Goal: Transaction & Acquisition: Book appointment/travel/reservation

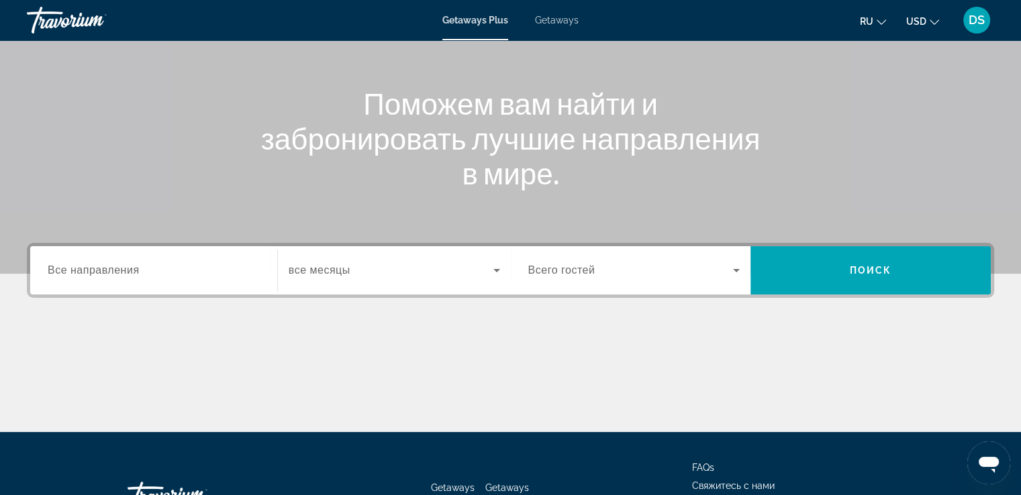
scroll to position [134, 0]
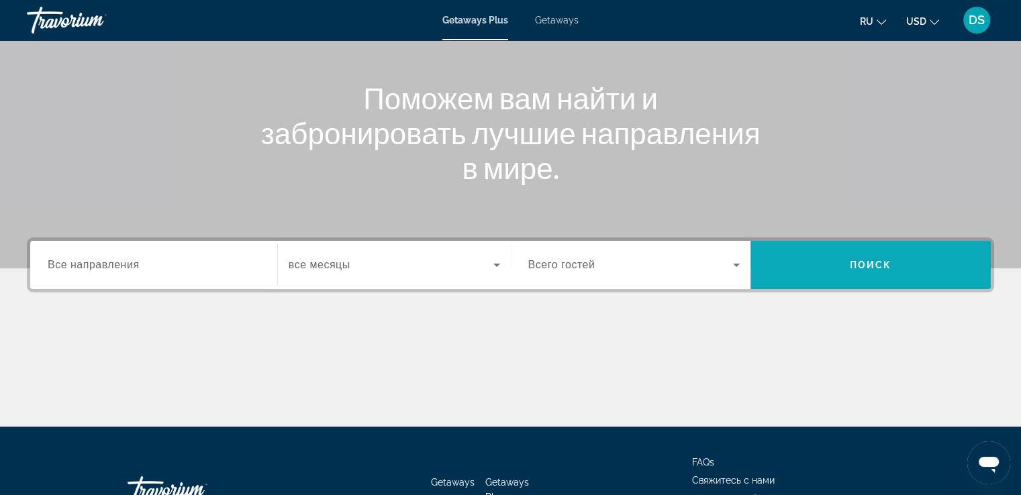
click at [867, 263] on span "Поиск" at bounding box center [871, 265] width 42 height 11
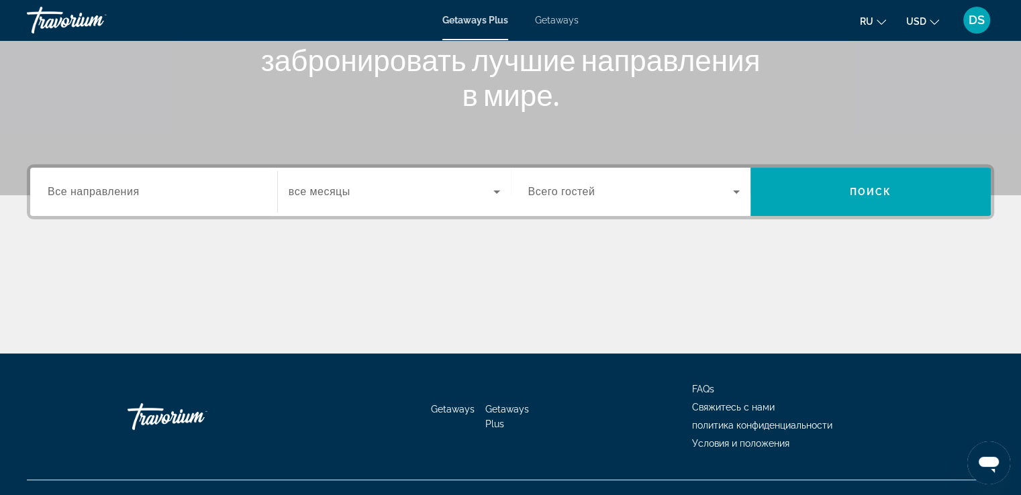
scroll to position [230, 0]
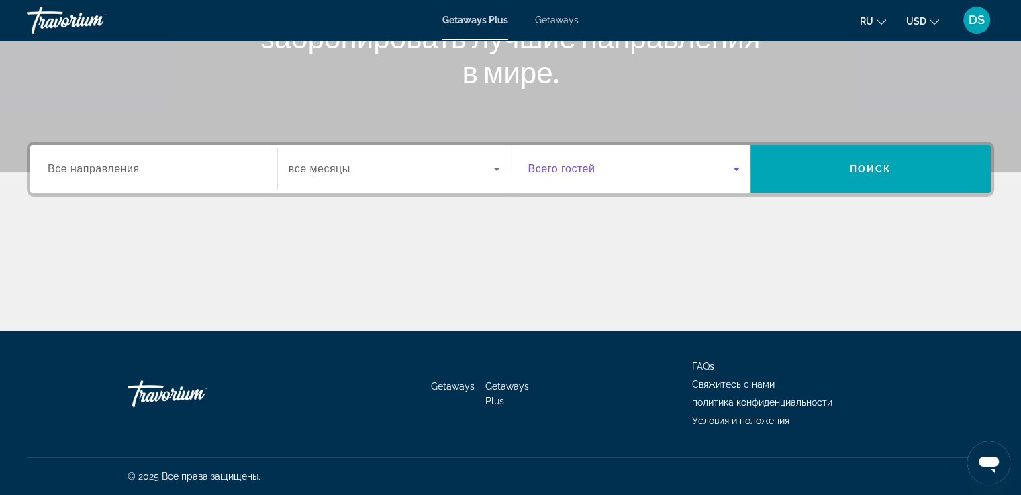
click at [736, 168] on icon "Search widget" at bounding box center [736, 169] width 7 height 3
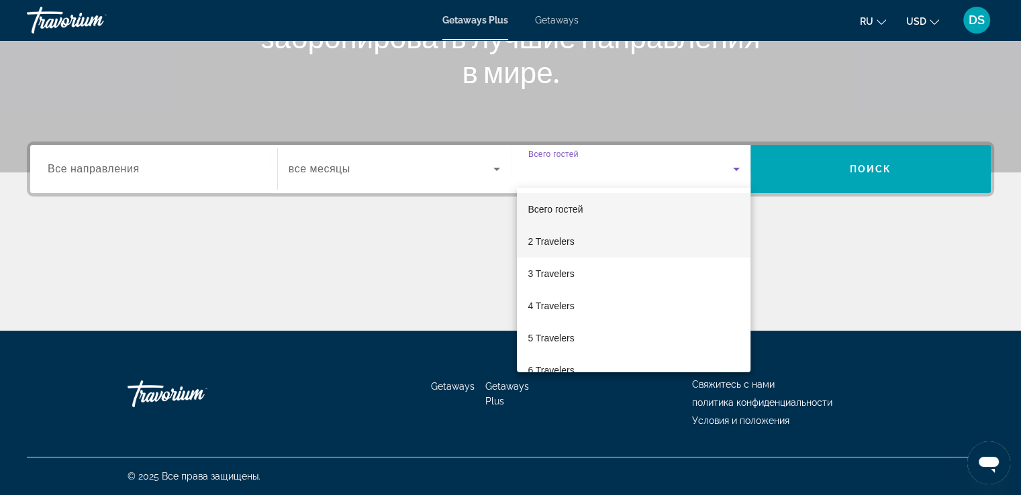
click at [545, 240] on span "2 Travelers" at bounding box center [551, 242] width 46 height 16
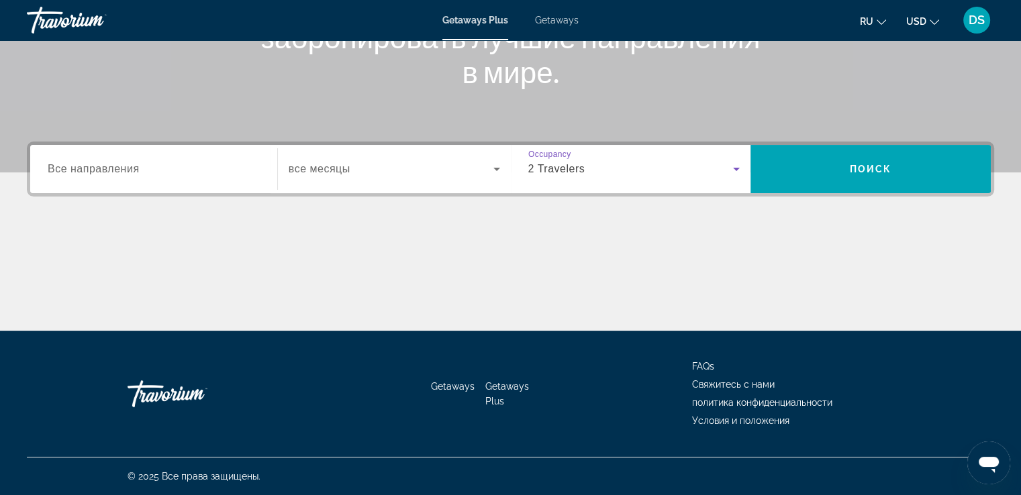
click at [498, 166] on icon "Search widget" at bounding box center [497, 169] width 16 height 16
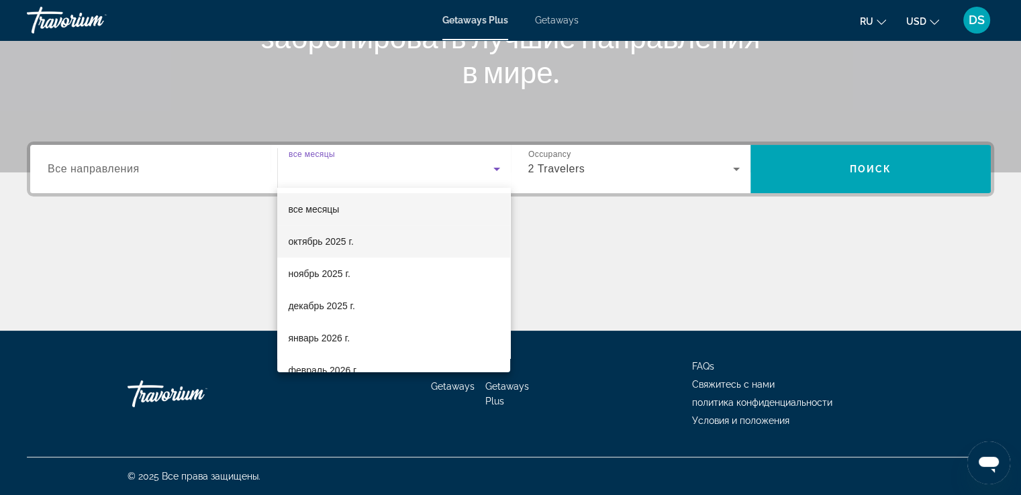
click at [330, 240] on span "октябрь 2025 г." at bounding box center [320, 242] width 65 height 16
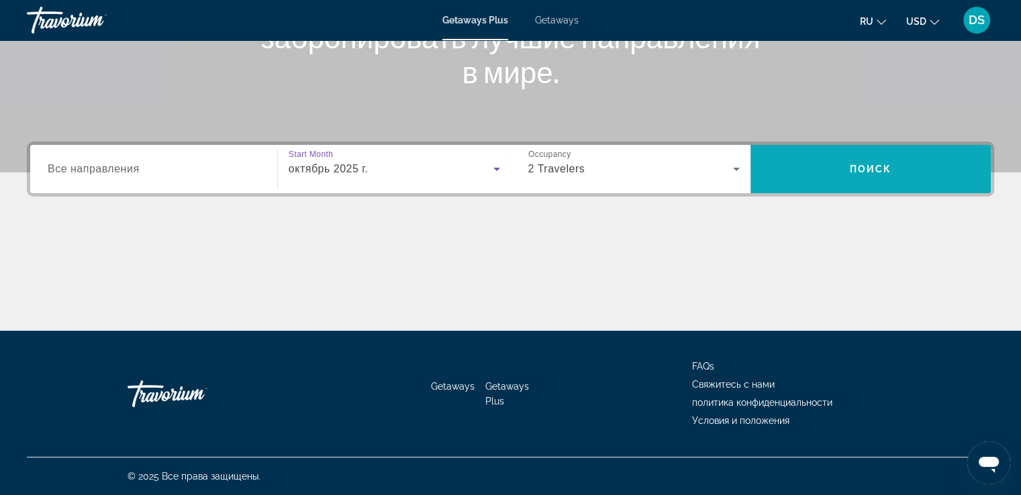
click at [875, 165] on span "Поиск" at bounding box center [871, 169] width 42 height 11
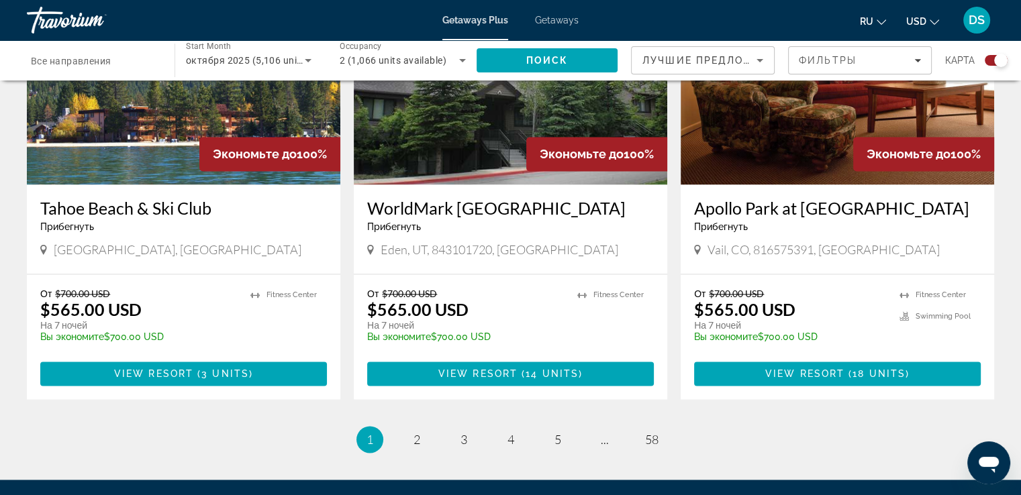
scroll to position [2112, 0]
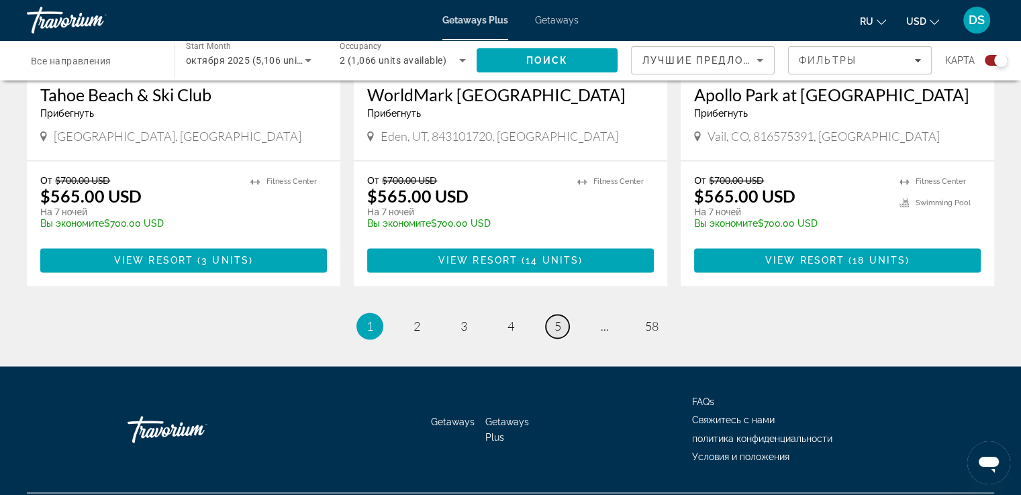
click at [557, 319] on span "5" at bounding box center [557, 326] width 7 height 15
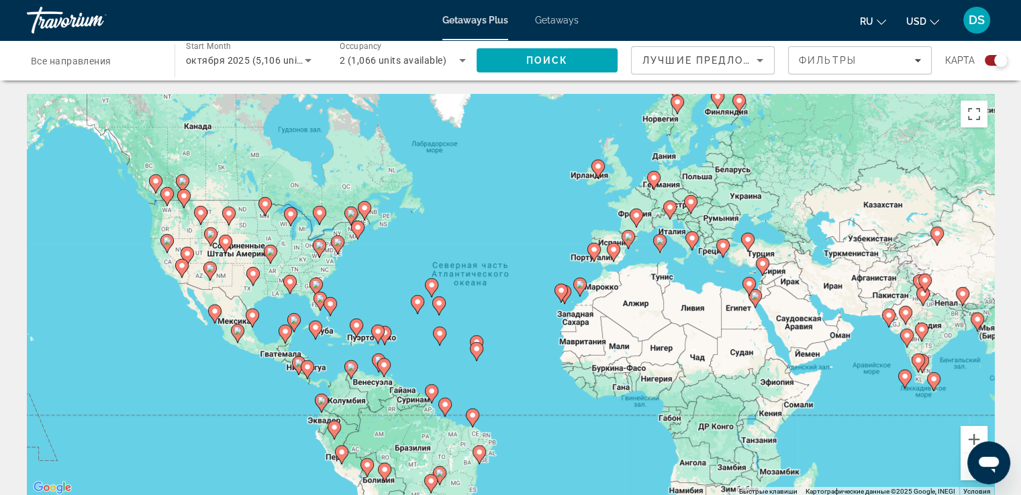
click at [747, 245] on icon "Main content" at bounding box center [747, 242] width 12 height 17
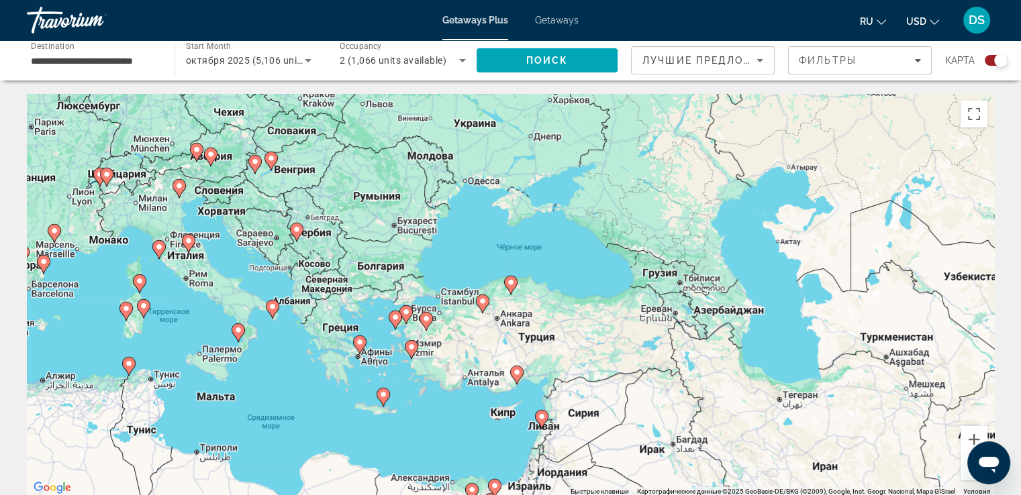
click at [513, 377] on icon "Main content" at bounding box center [516, 374] width 12 height 17
type input "**********"
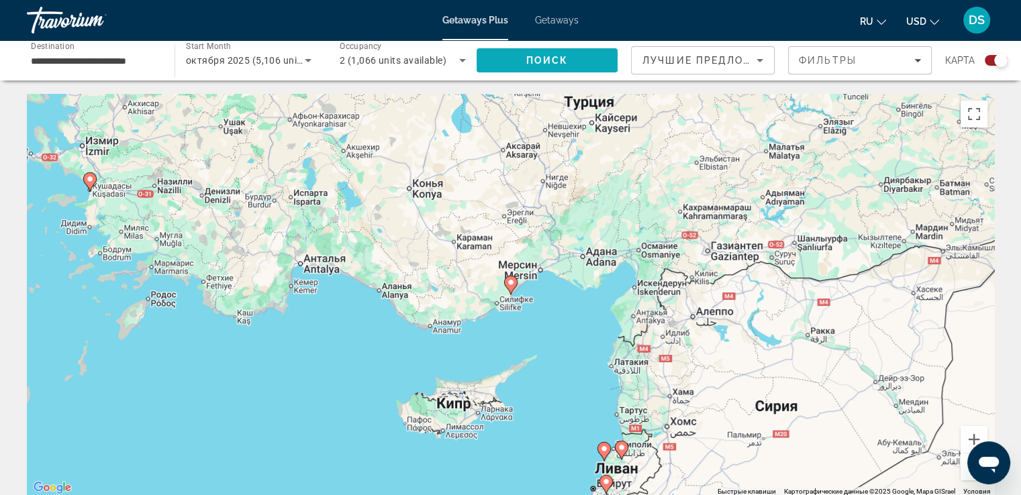
click at [567, 62] on span "Поиск" at bounding box center [547, 60] width 42 height 11
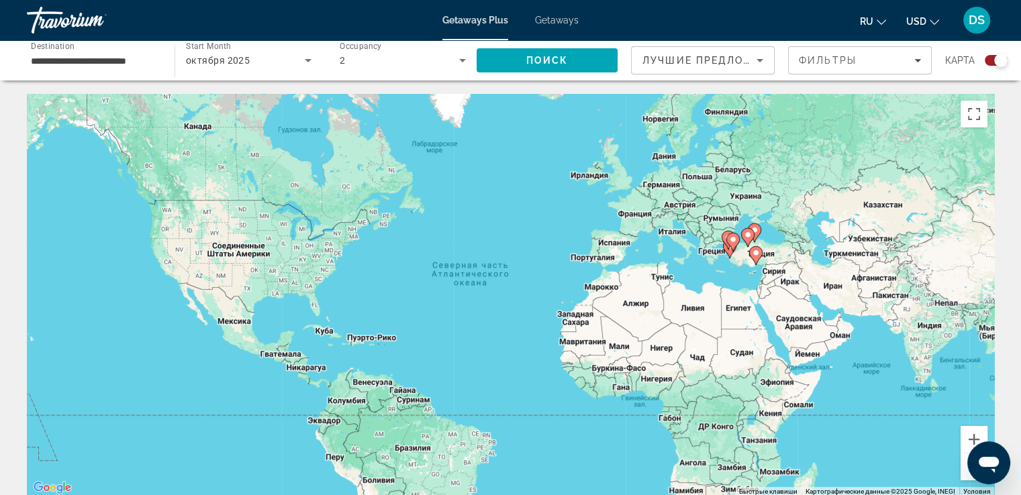
click at [448, 21] on span "Getaways Plus" at bounding box center [475, 20] width 66 height 11
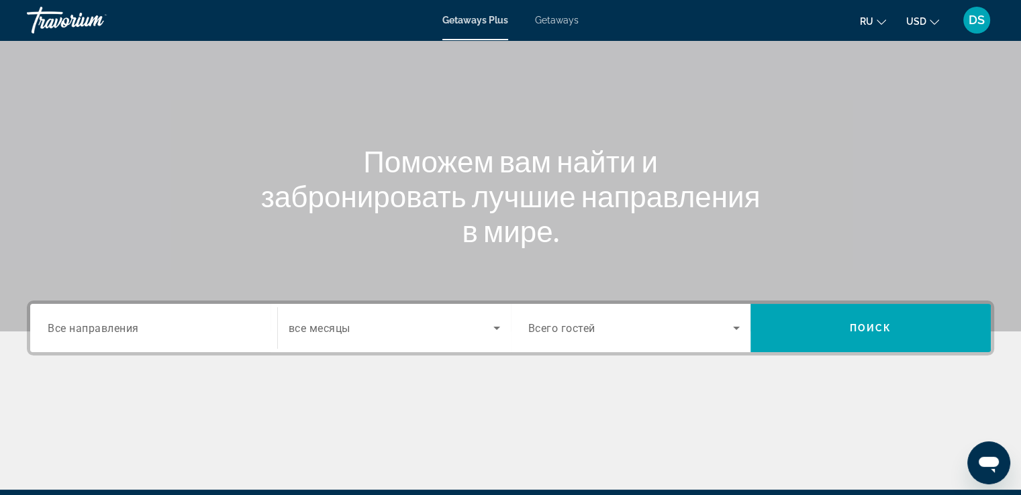
scroll to position [201, 0]
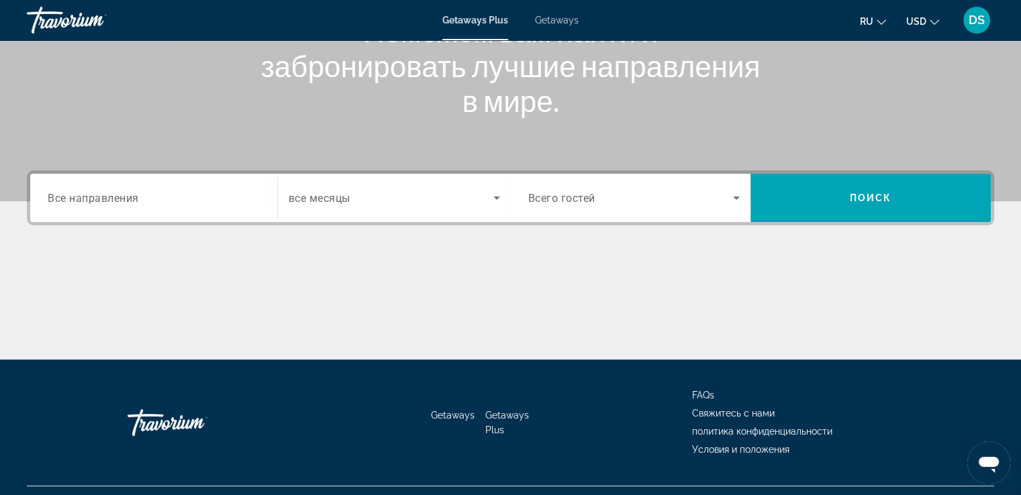
click at [497, 197] on icon "Search widget" at bounding box center [496, 198] width 7 height 3
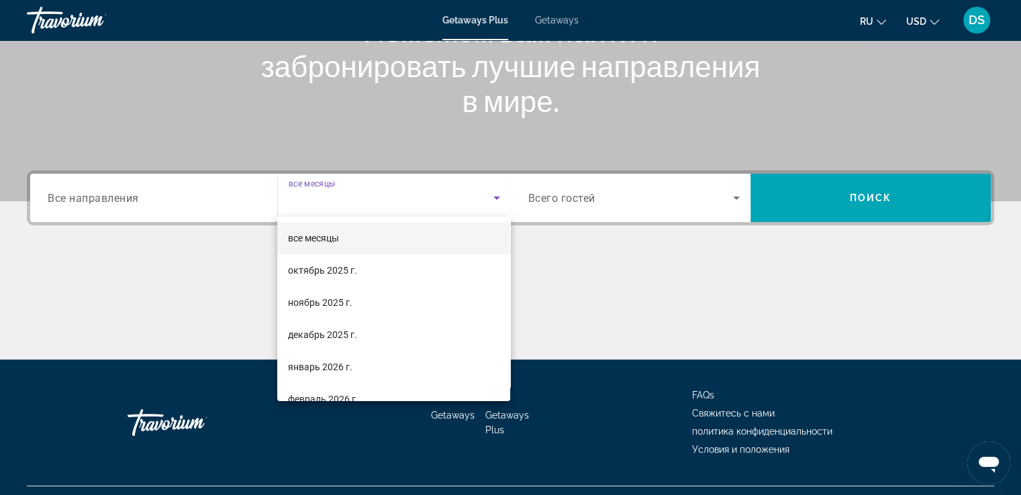
scroll to position [230, 0]
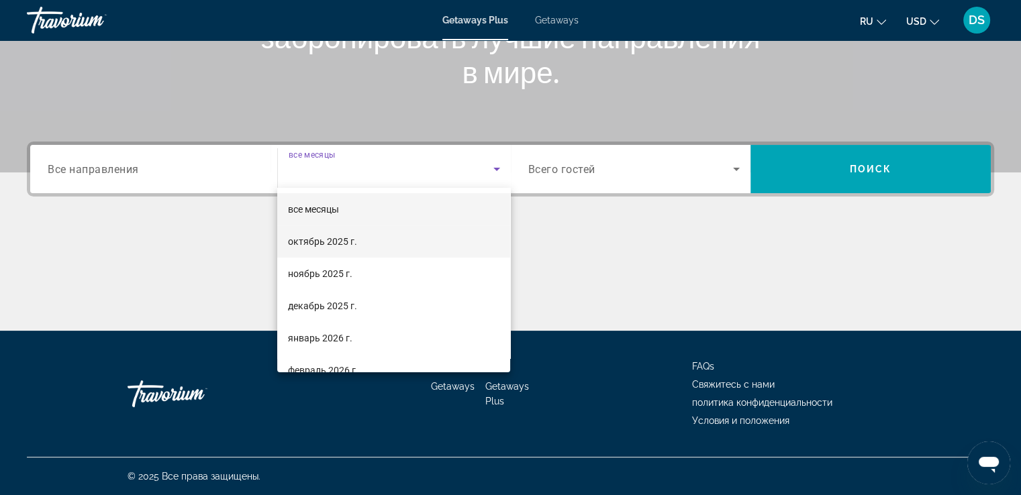
click at [345, 240] on span "октябрь 2025 г." at bounding box center [322, 242] width 69 height 16
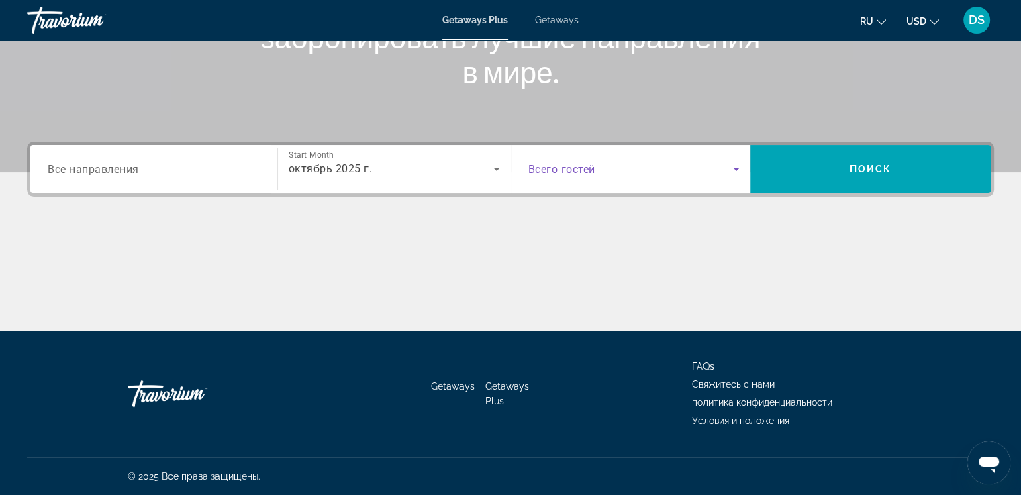
click at [736, 168] on icon "Search widget" at bounding box center [736, 169] width 7 height 3
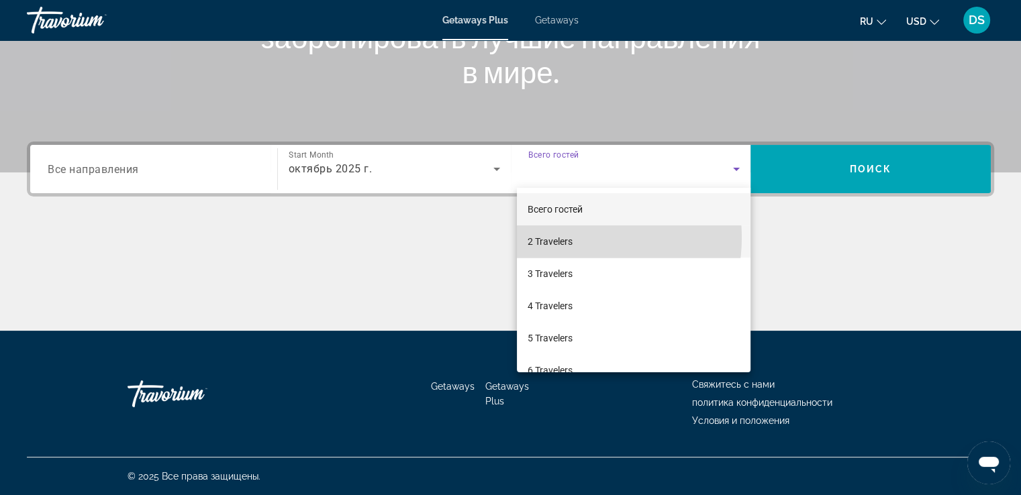
click at [568, 238] on span "2 Travelers" at bounding box center [550, 242] width 45 height 16
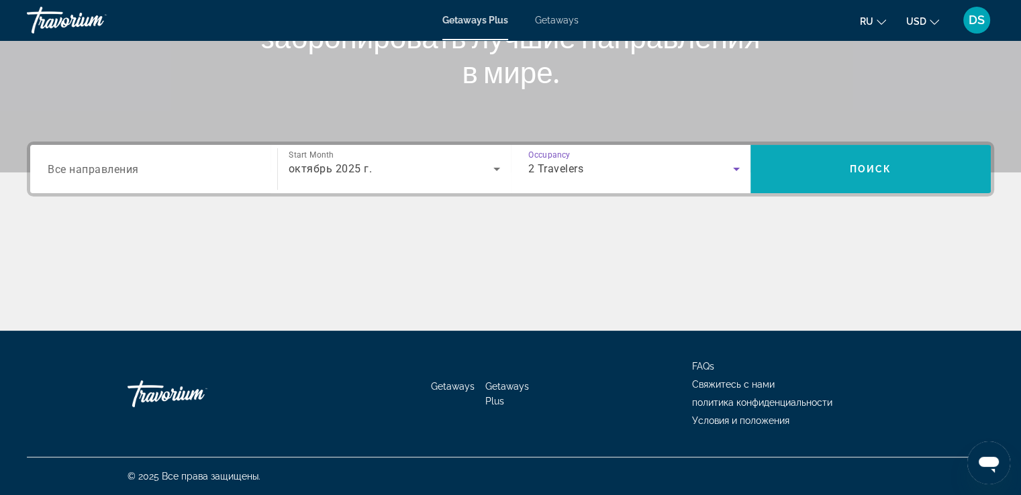
click at [859, 162] on span "Search" at bounding box center [870, 169] width 240 height 32
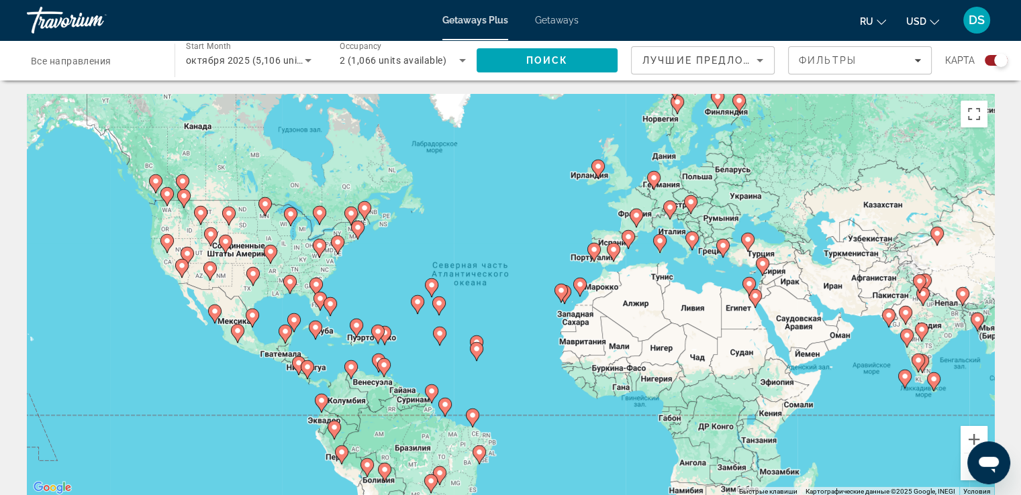
click at [748, 239] on image "Main content" at bounding box center [748, 240] width 8 height 8
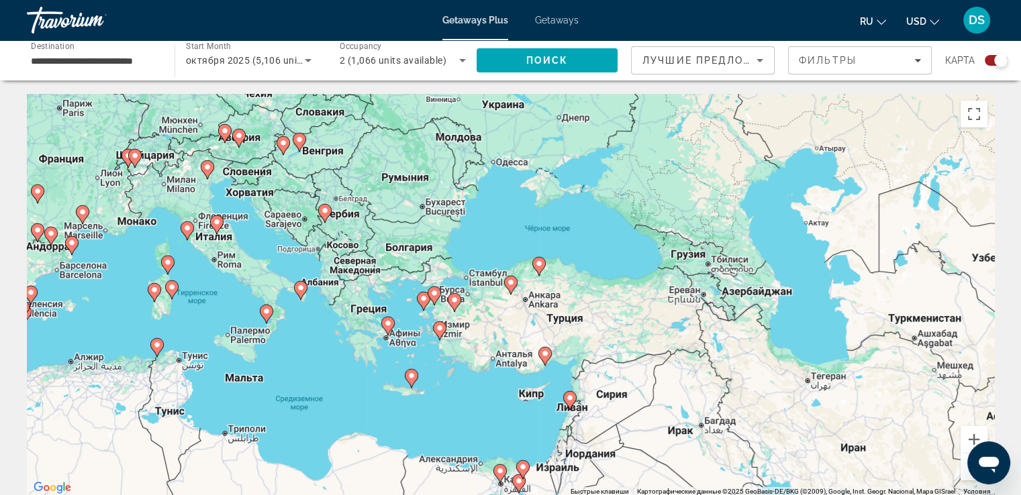
click at [545, 358] on icon "Main content" at bounding box center [544, 356] width 12 height 17
type input "**********"
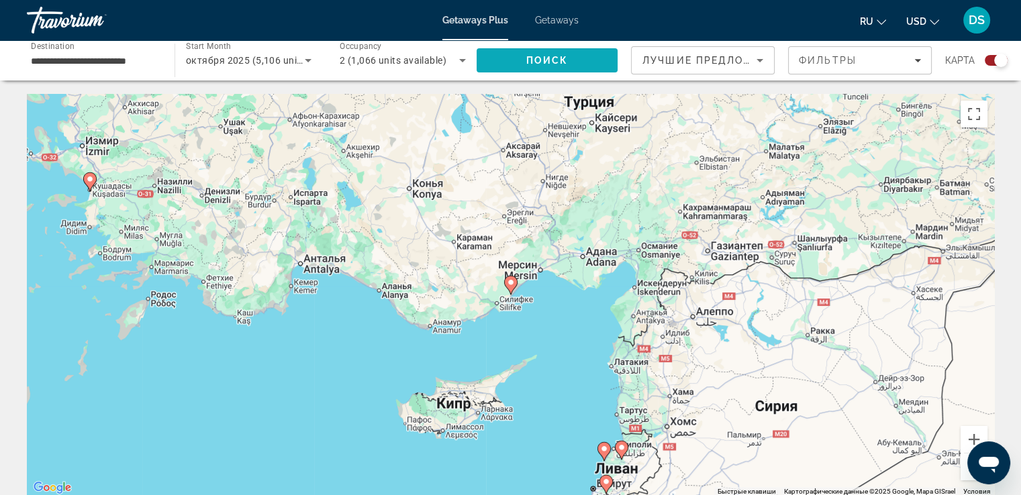
click at [560, 59] on span "Поиск" at bounding box center [547, 60] width 42 height 11
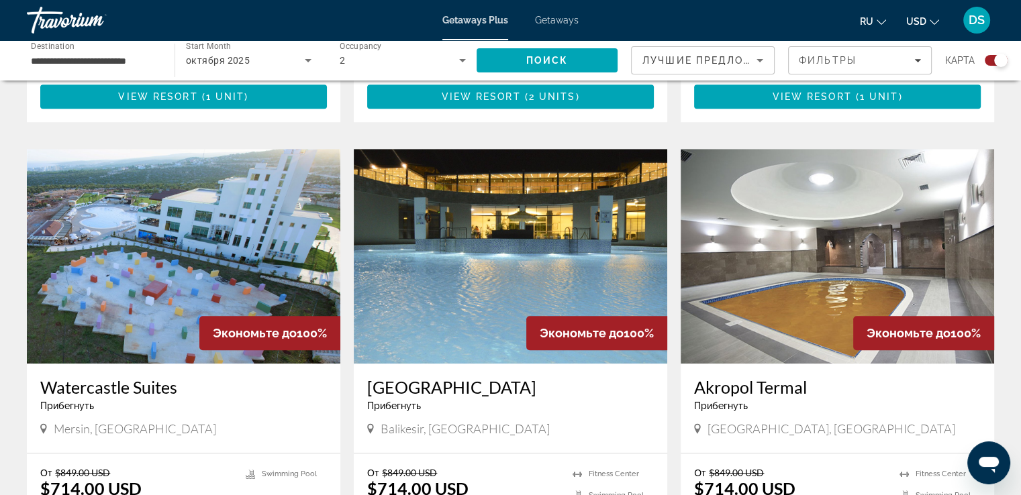
scroll to position [873, 0]
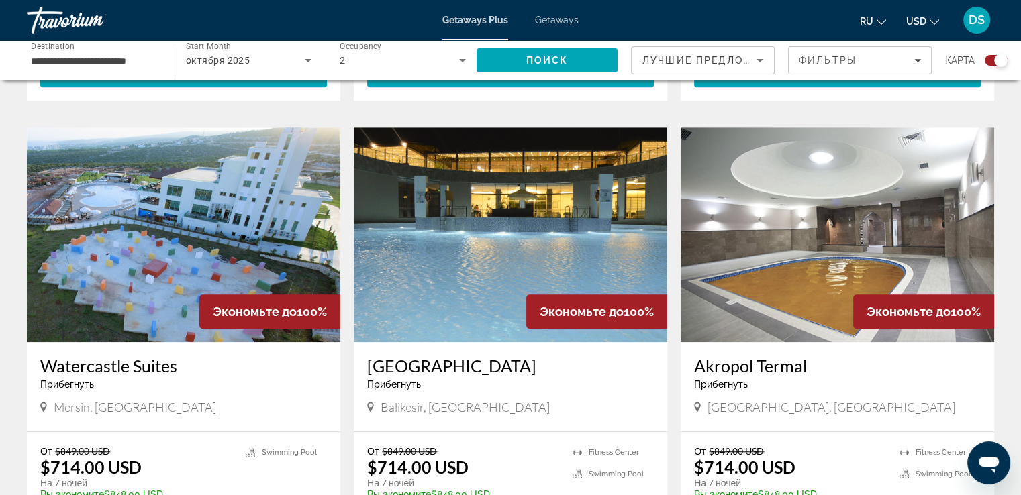
click at [482, 290] on img "Main content" at bounding box center [510, 235] width 313 height 215
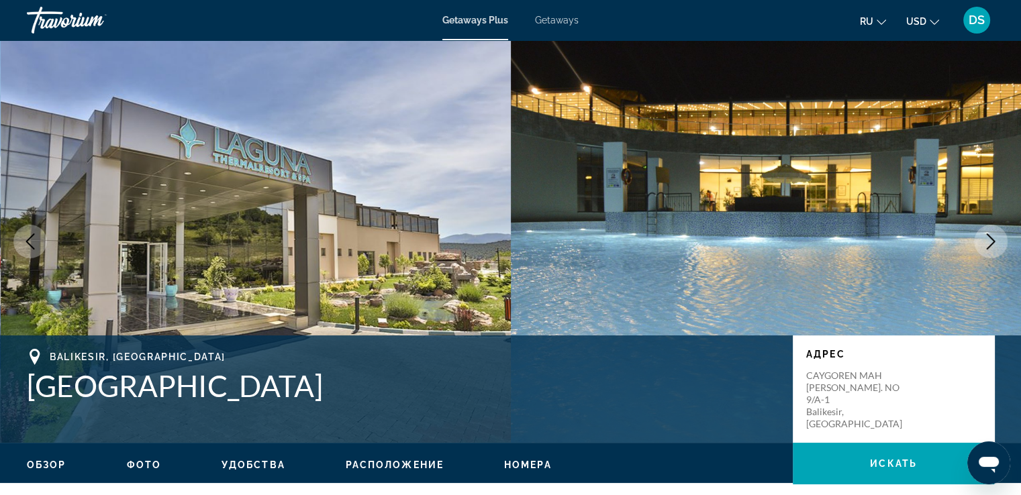
click at [551, 19] on span "Getaways" at bounding box center [557, 20] width 44 height 11
click at [991, 236] on icon "Next image" at bounding box center [991, 242] width 16 height 16
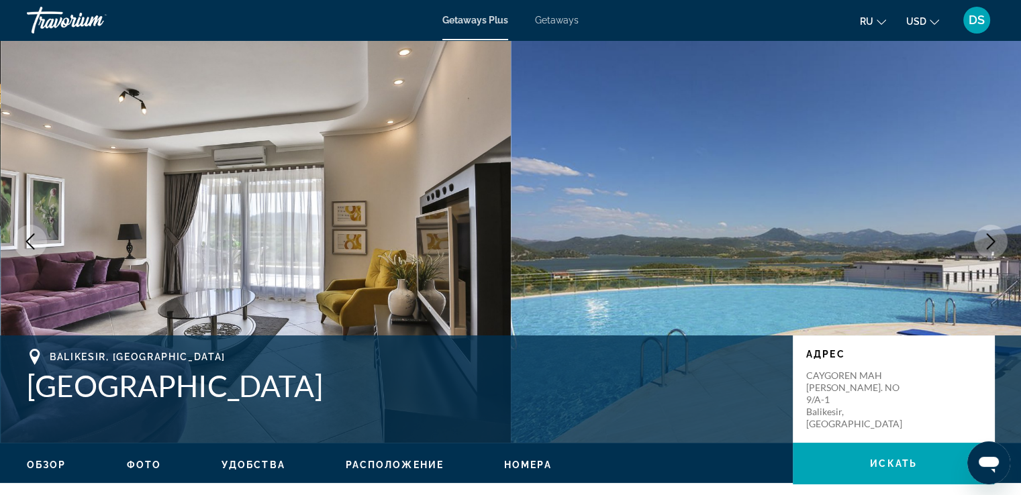
click at [992, 239] on icon "Next image" at bounding box center [991, 242] width 9 height 16
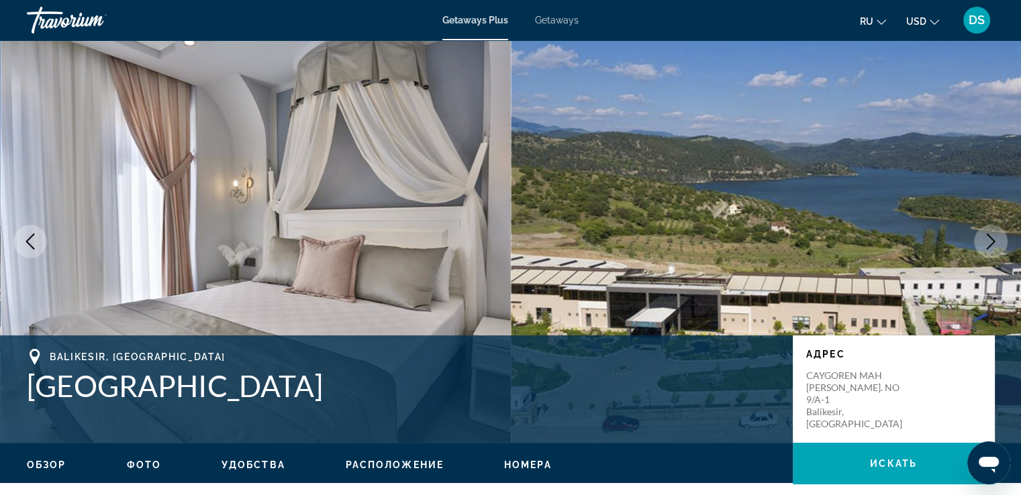
click at [991, 240] on icon "Next image" at bounding box center [991, 242] width 9 height 16
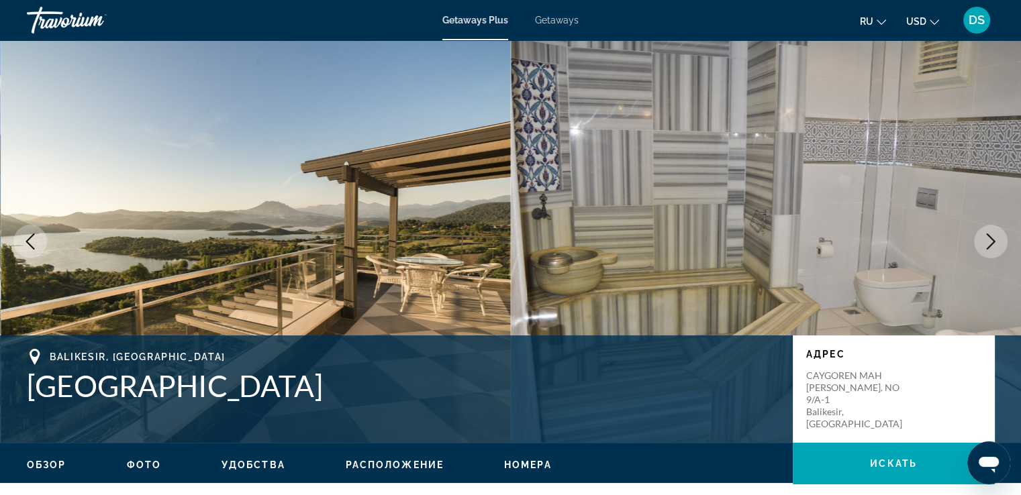
click at [991, 240] on icon "Next image" at bounding box center [991, 242] width 16 height 16
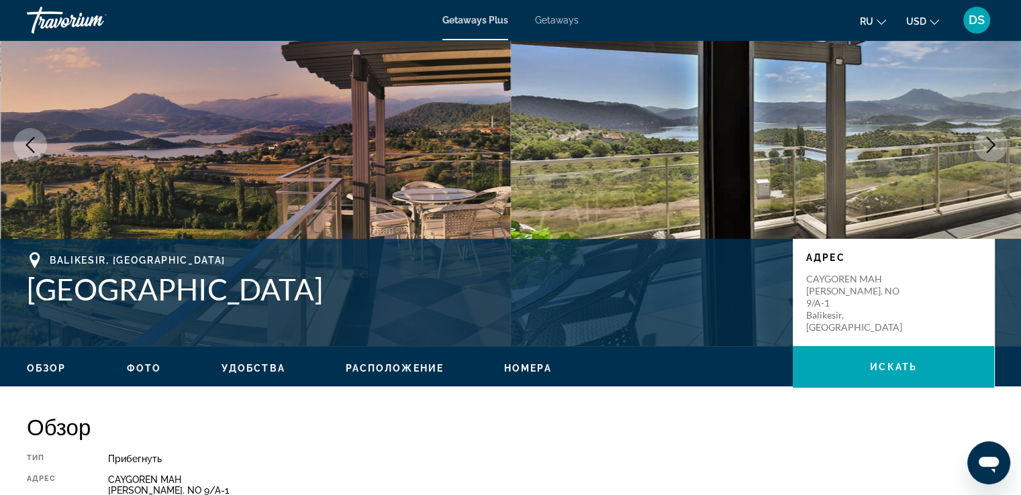
scroll to position [134, 0]
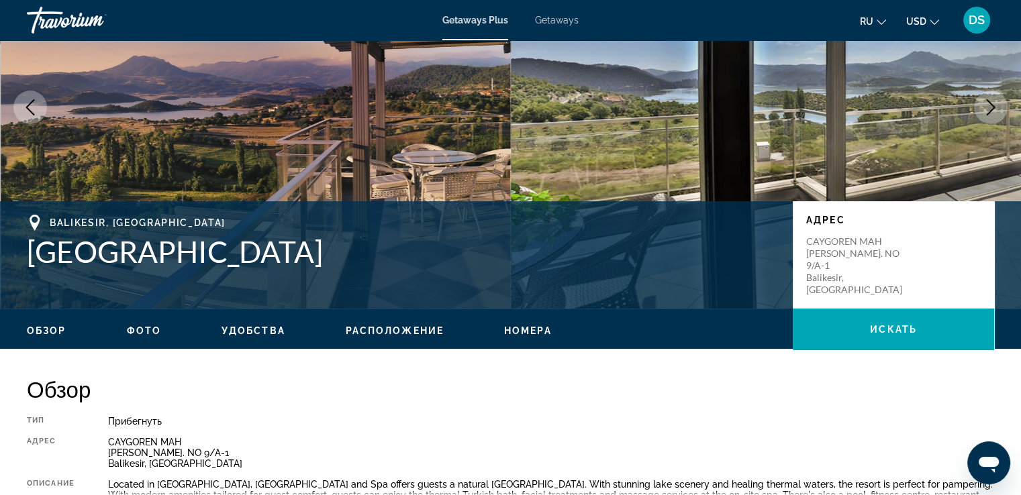
click at [362, 330] on span "Расположение" at bounding box center [395, 331] width 98 height 11
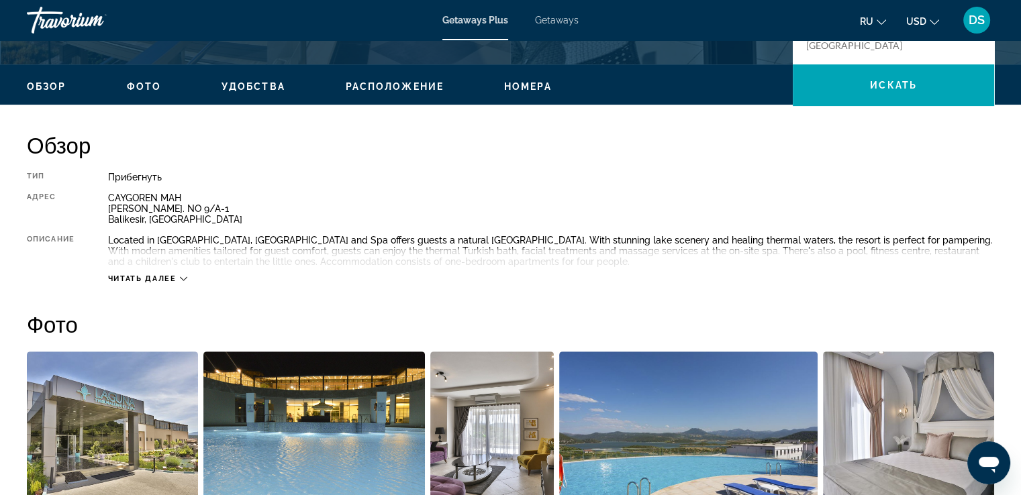
scroll to position [356, 0]
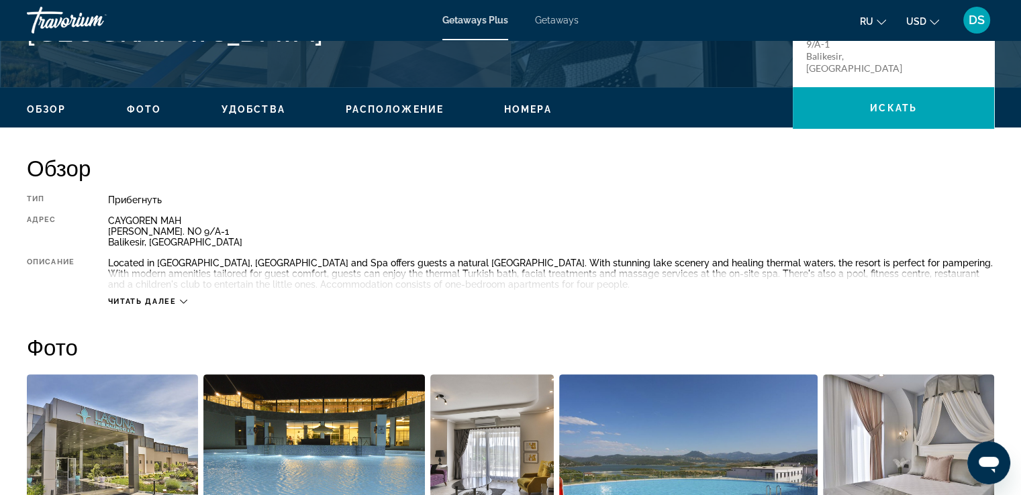
click at [186, 299] on icon "Main content" at bounding box center [183, 301] width 7 height 7
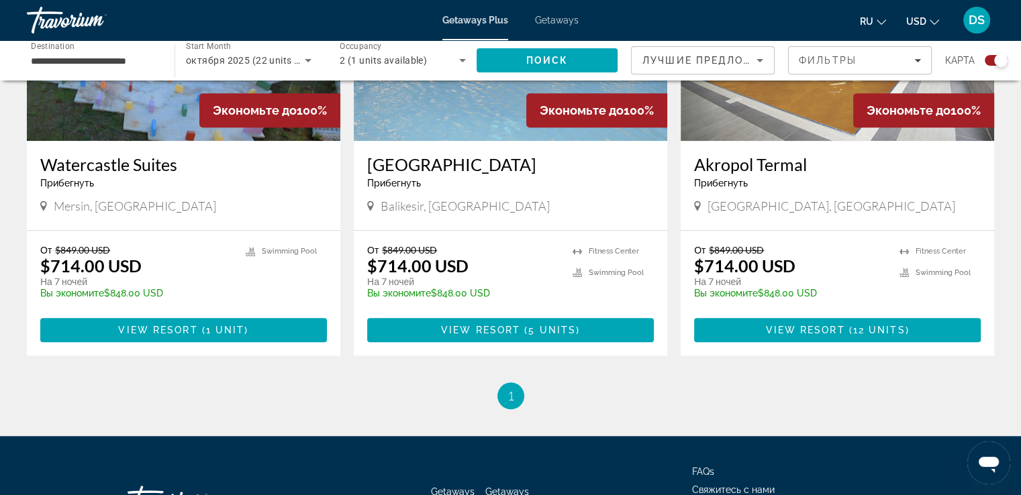
scroll to position [1007, 0]
